Goal: Transaction & Acquisition: Purchase product/service

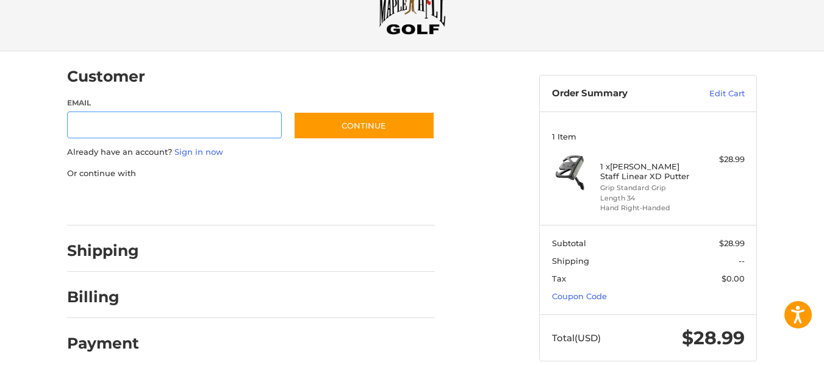
scroll to position [66, 0]
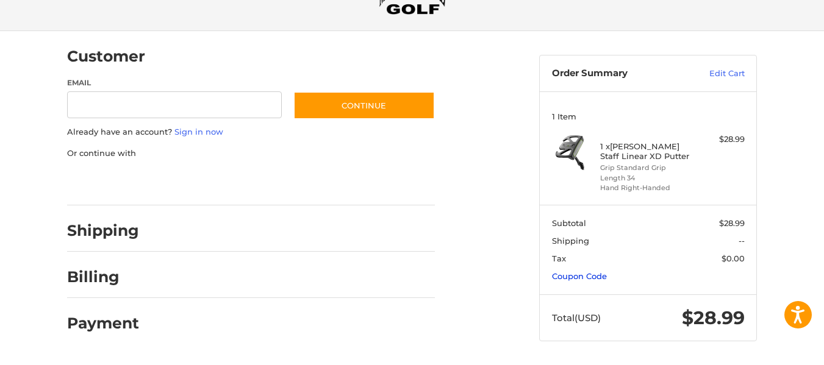
click at [593, 277] on link "Coupon Code" at bounding box center [579, 276] width 55 height 10
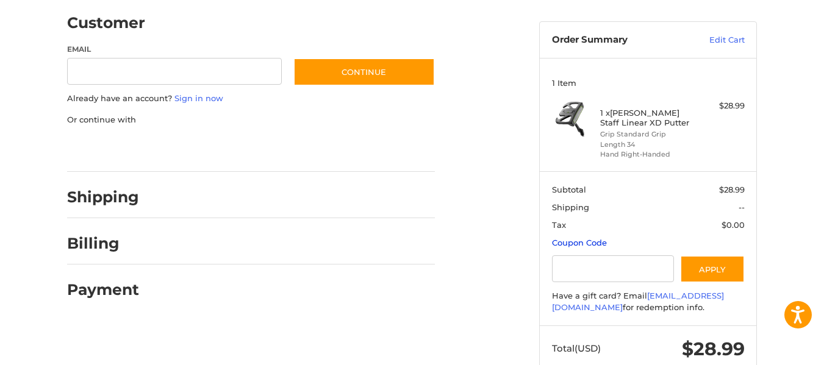
scroll to position [131, 0]
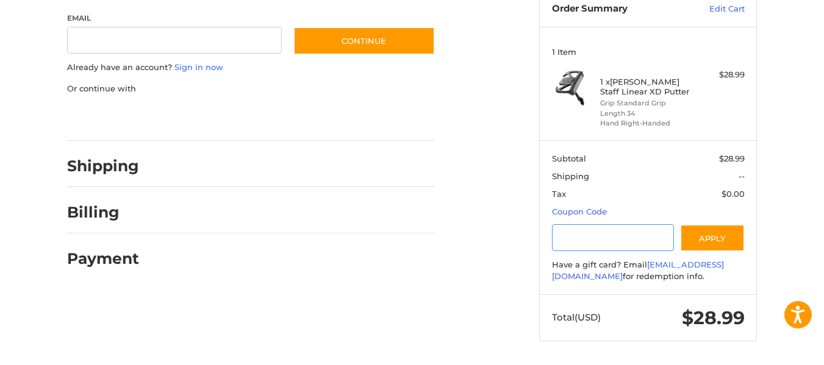
click at [595, 237] on input "Gift Certificate or Coupon Code" at bounding box center [613, 237] width 123 height 27
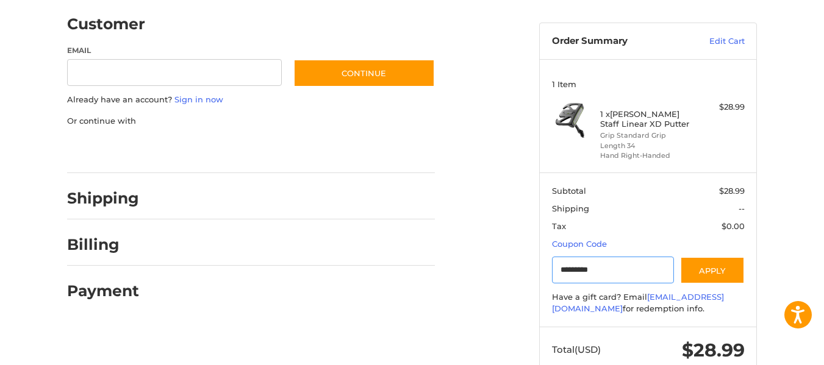
scroll to position [70, 0]
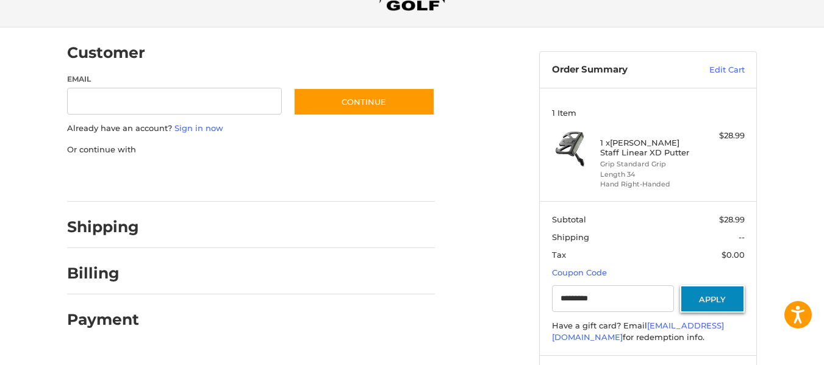
click at [700, 293] on button "Apply" at bounding box center [712, 298] width 65 height 27
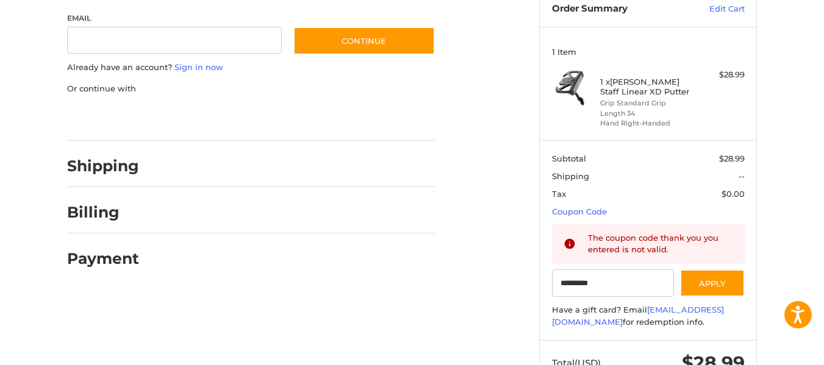
scroll to position [177, 0]
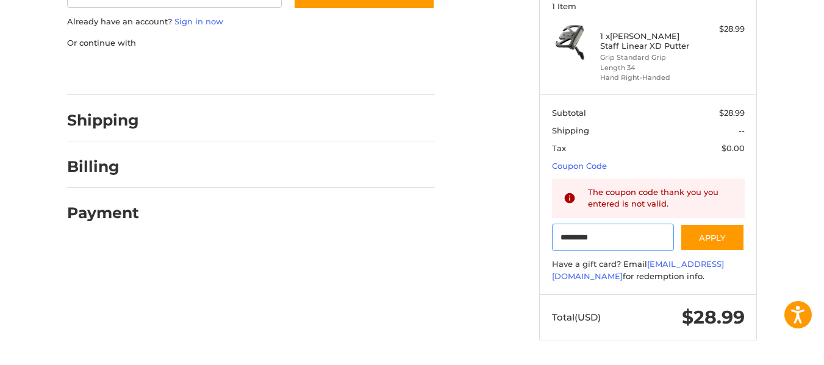
click at [606, 237] on input "*********" at bounding box center [613, 237] width 123 height 27
drag, startPoint x: 608, startPoint y: 236, endPoint x: 538, endPoint y: 236, distance: 70.1
click at [538, 236] on aside "Order Summary Edit Cart 1 Item 1 x Wilson Staff Linear XD Putter Grip Standard …" at bounding box center [648, 137] width 236 height 432
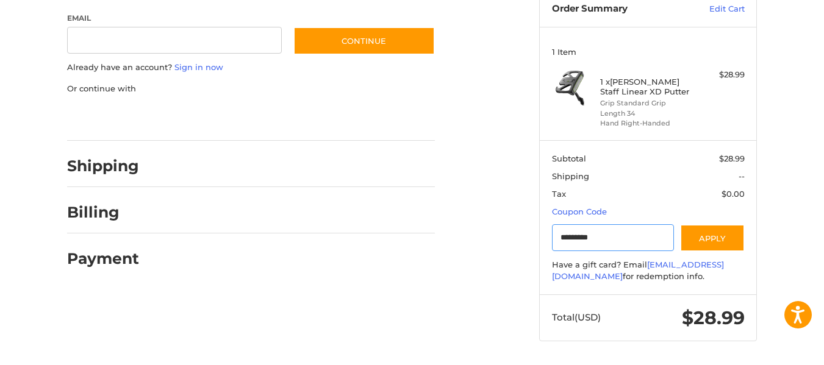
scroll to position [131, 0]
type input "*********"
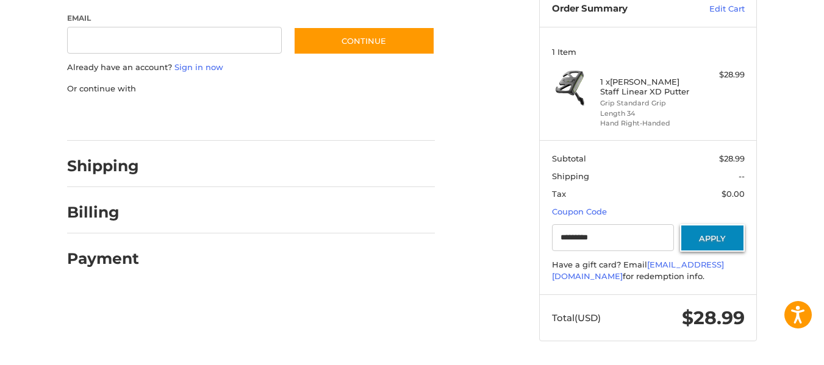
click at [705, 238] on button "Apply" at bounding box center [712, 237] width 65 height 27
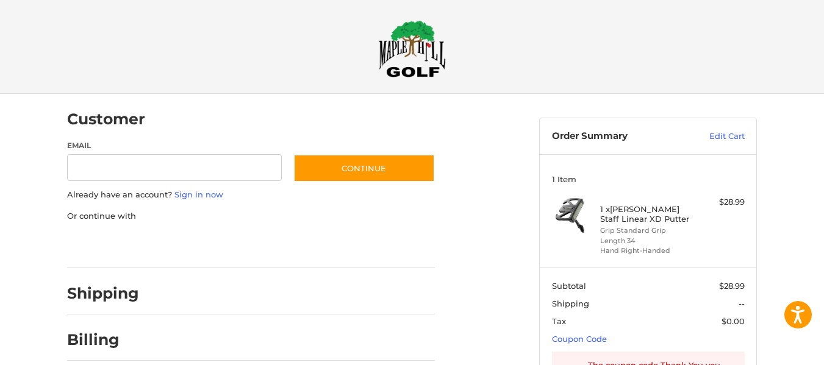
scroll to position [0, 0]
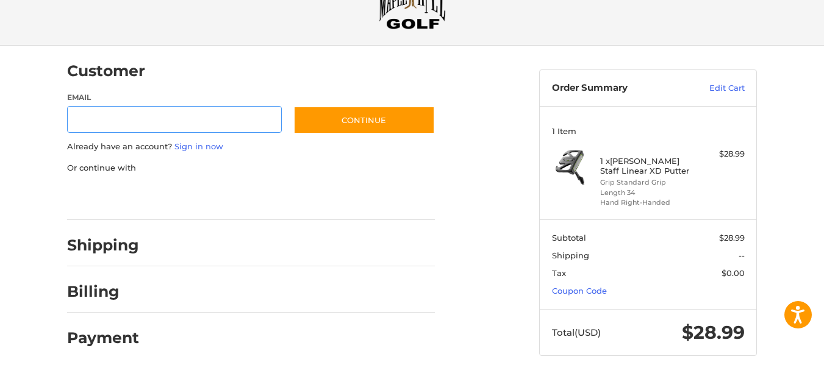
scroll to position [66, 0]
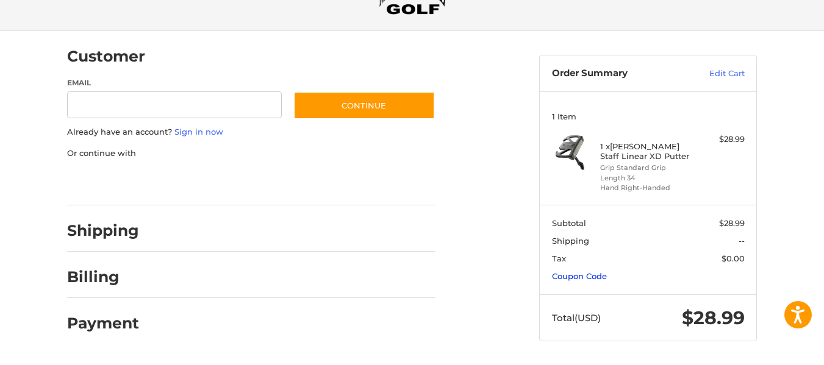
click at [592, 277] on link "Coupon Code" at bounding box center [579, 276] width 55 height 10
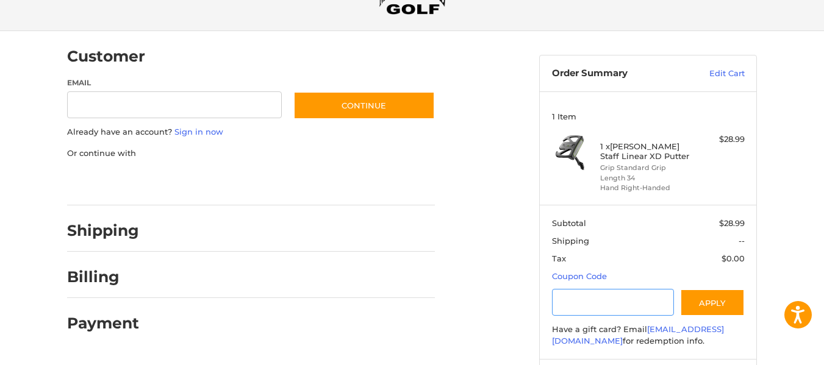
click at [578, 302] on input "Gift Certificate or Coupon Code" at bounding box center [613, 302] width 123 height 27
type input "********"
click at [717, 299] on button "Apply" at bounding box center [712, 302] width 65 height 27
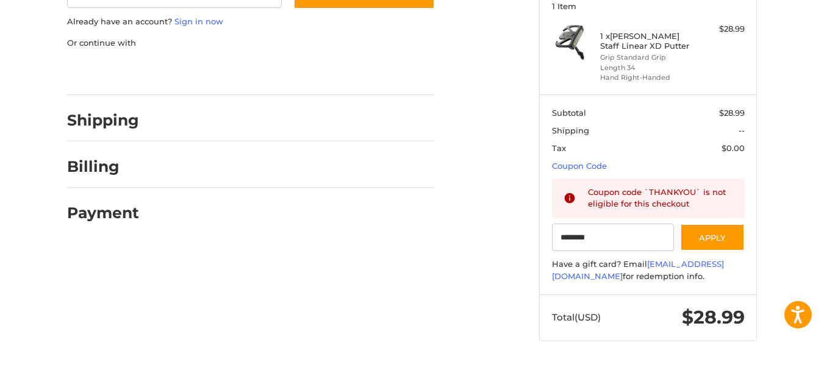
scroll to position [0, 0]
